Goal: Transaction & Acquisition: Purchase product/service

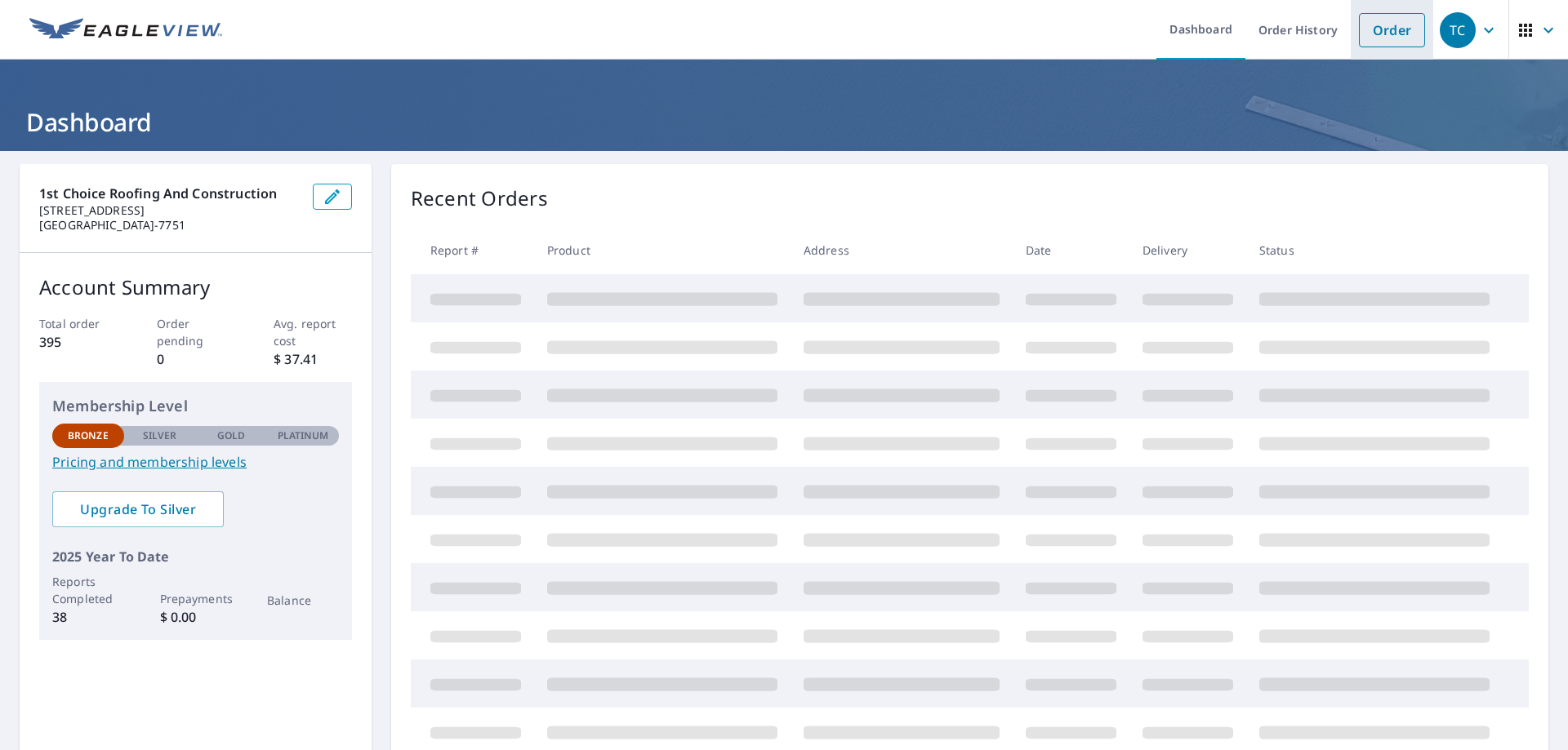
click at [1393, 35] on link "Order" at bounding box center [1392, 30] width 66 height 35
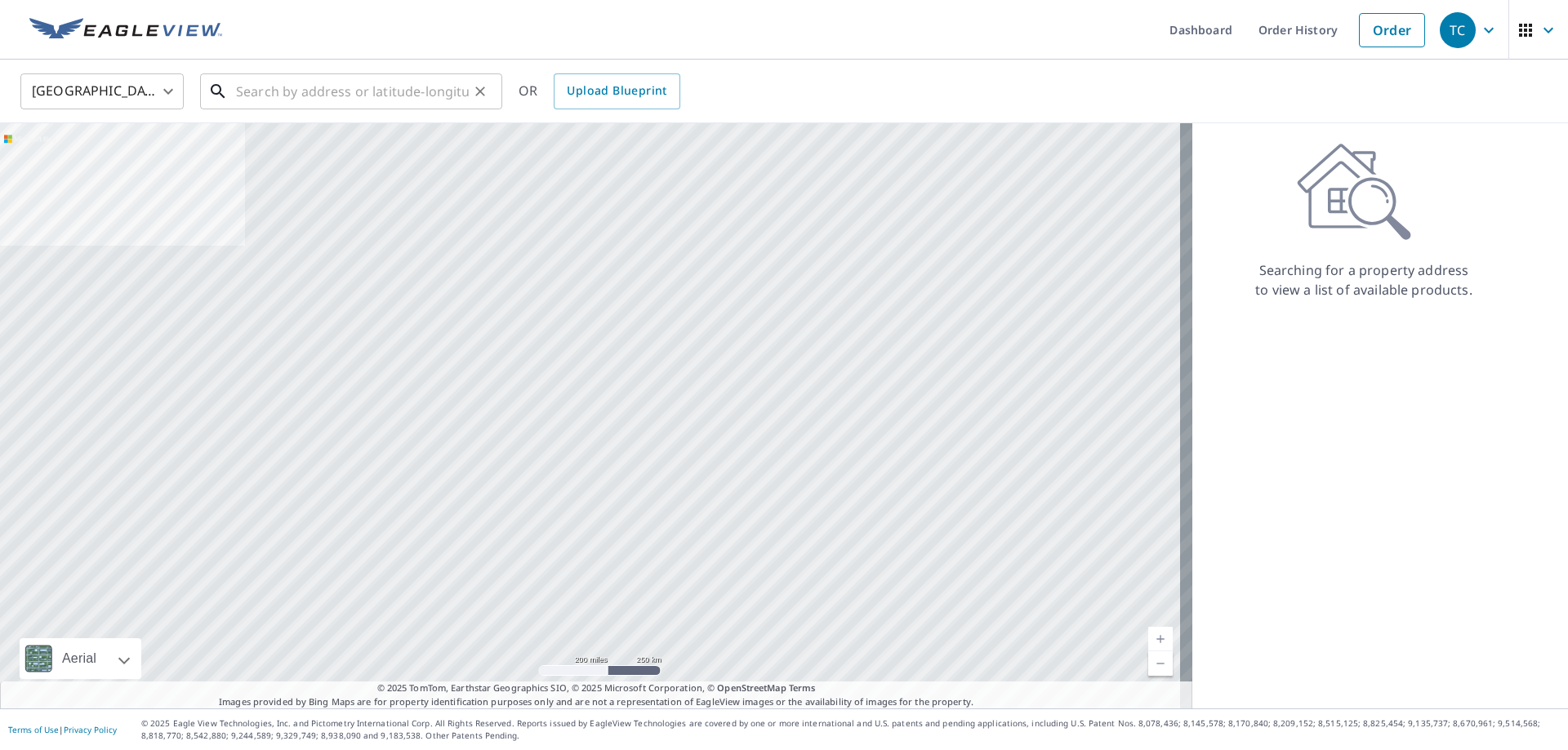
click at [269, 94] on input "text" at bounding box center [352, 91] width 233 height 46
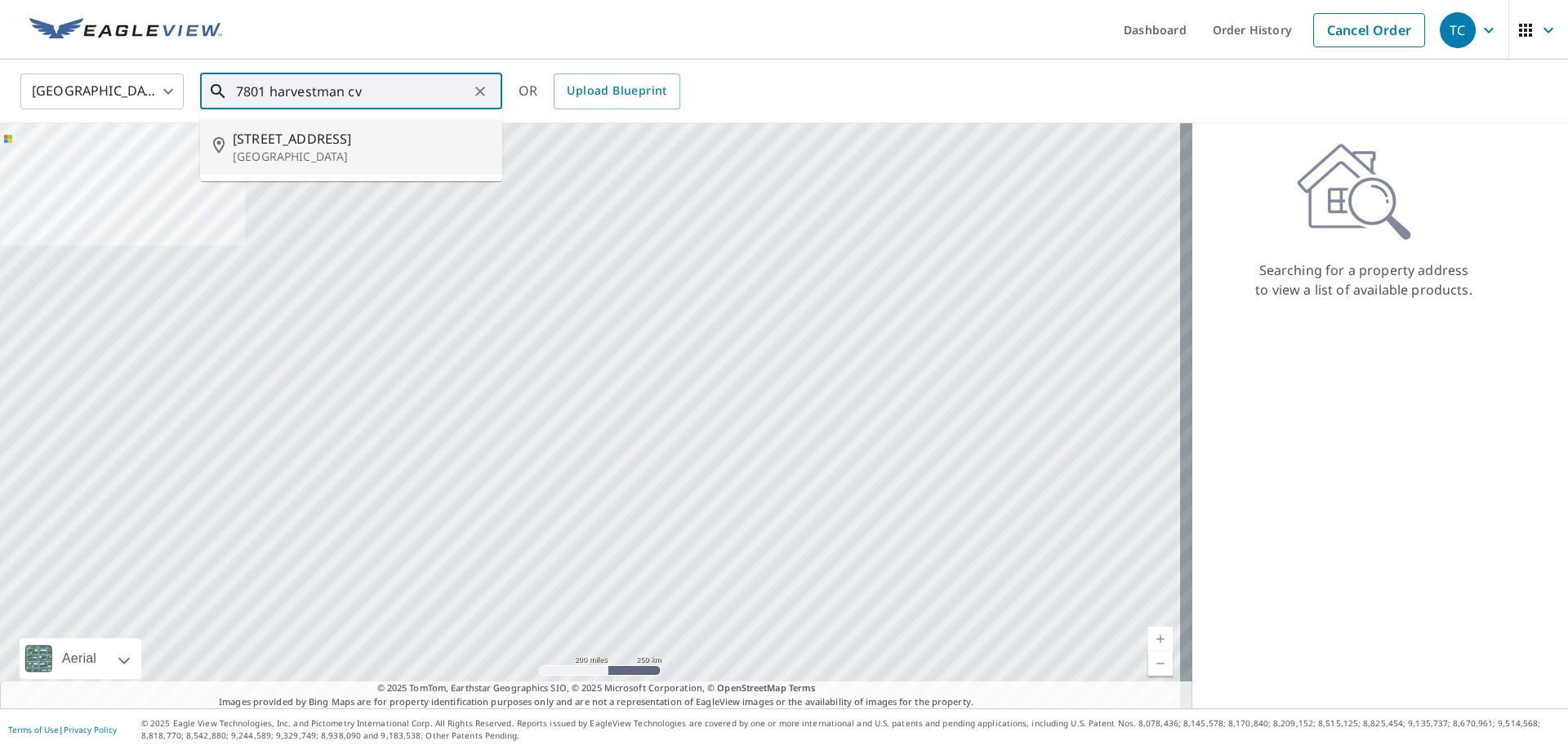
click at [276, 146] on span "[STREET_ADDRESS]" at bounding box center [361, 139] width 257 height 20
type input "[STREET_ADDRESS]"
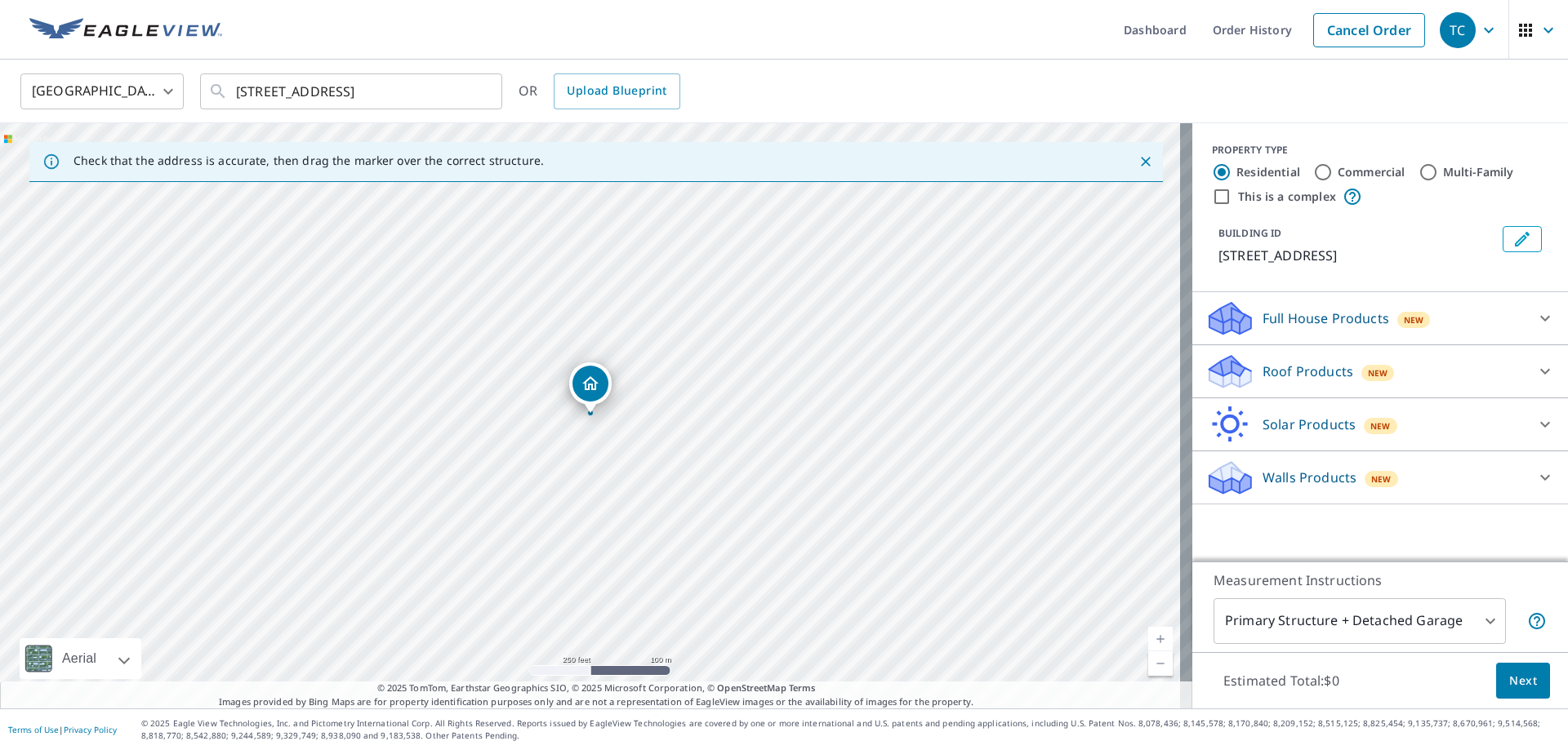
click at [1148, 635] on link "Current Level 17, Zoom In" at bounding box center [1160, 639] width 25 height 25
click at [1148, 635] on link "Current Level 18, Zoom In" at bounding box center [1160, 639] width 25 height 25
click at [1148, 635] on link "Current Level 19, Zoom In" at bounding box center [1160, 639] width 25 height 25
click at [1148, 635] on link "Current Level 20, Zoom In Disabled" at bounding box center [1160, 639] width 25 height 25
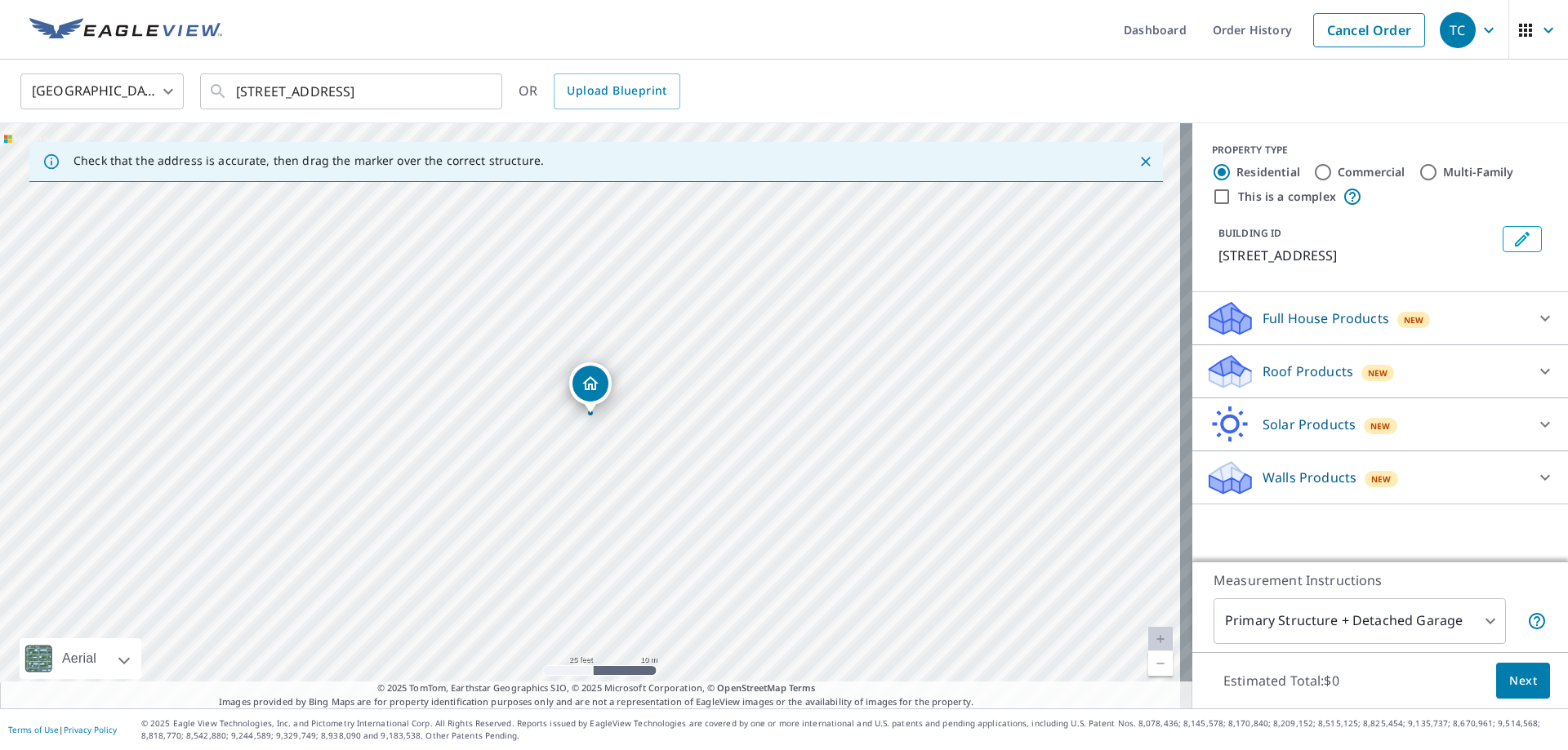
click at [1536, 373] on icon at bounding box center [1546, 371] width 20 height 20
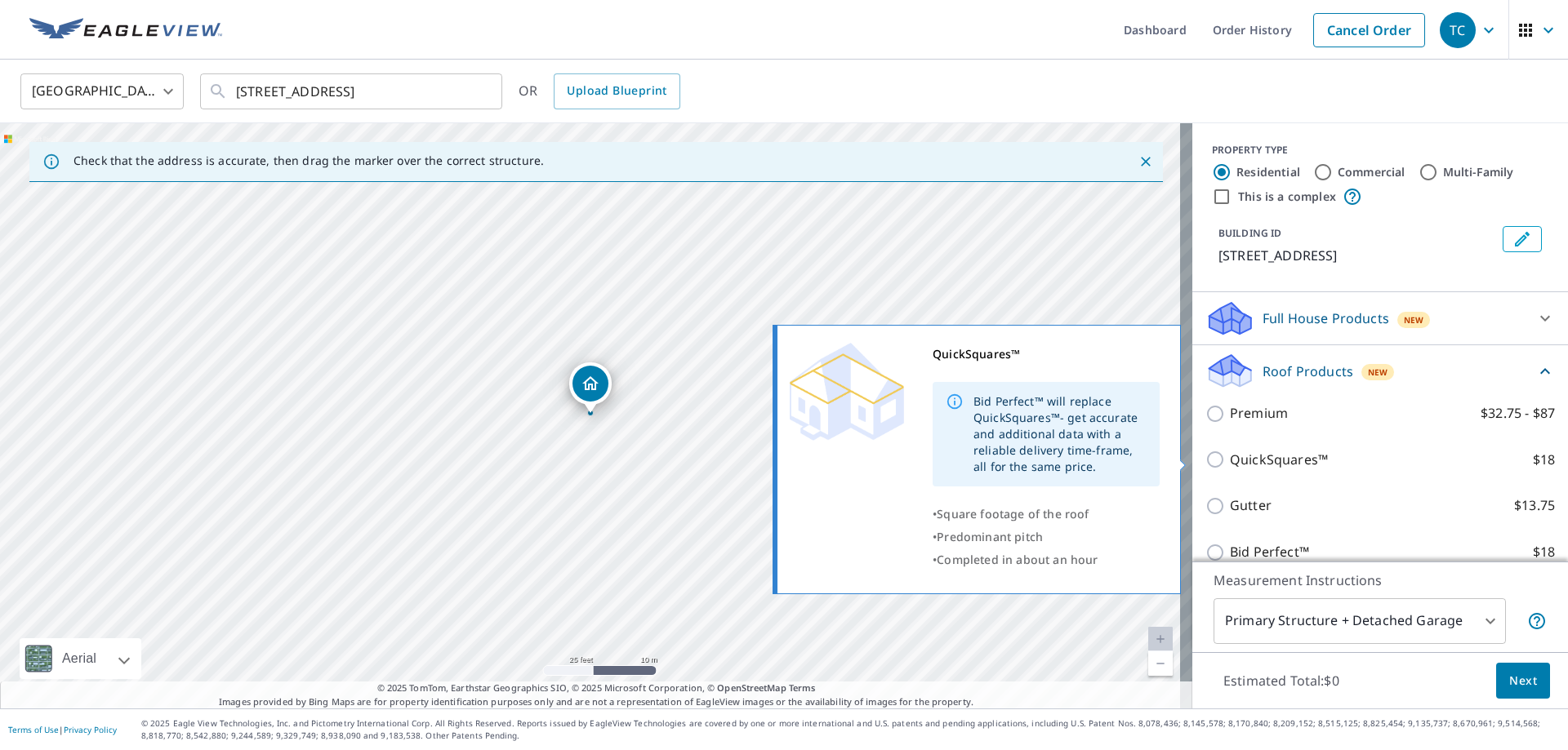
click at [1206, 458] on input "QuickSquares™ $18" at bounding box center [1217, 460] width 25 height 20
checkbox input "true"
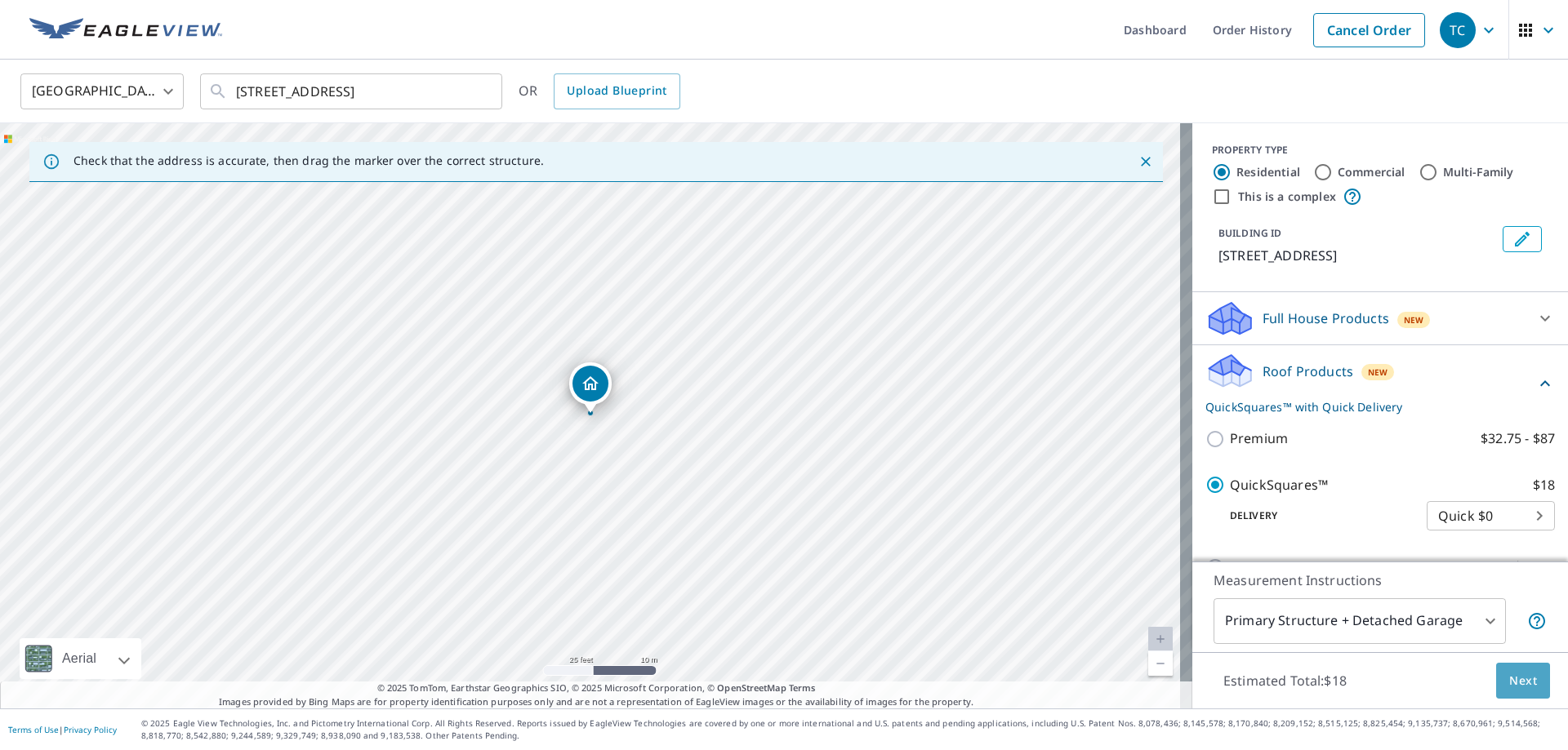
click at [1516, 682] on span "Next" at bounding box center [1523, 681] width 28 height 20
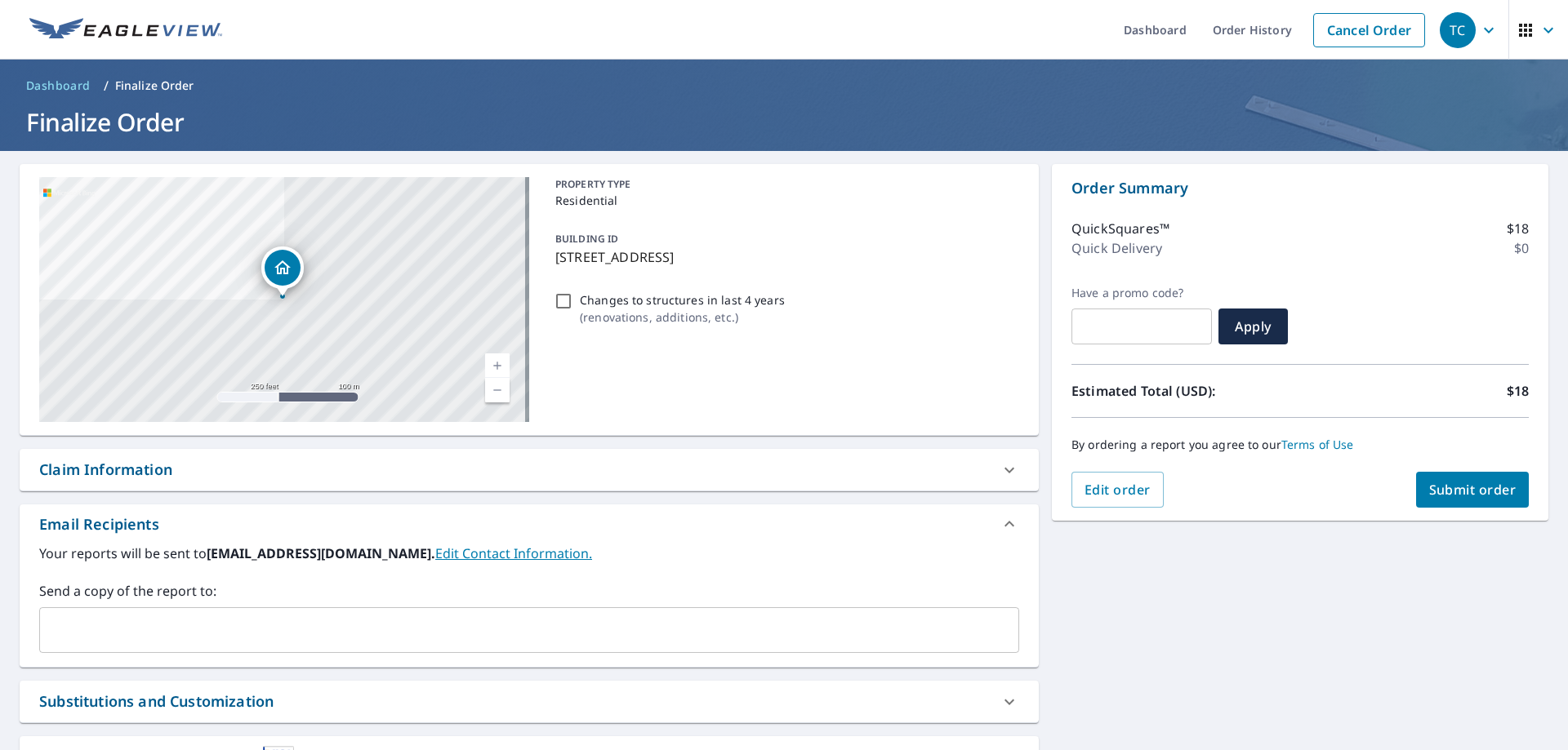
click at [1471, 489] on span "Submit order" at bounding box center [1473, 490] width 87 height 18
